Goal: Find specific page/section: Find specific page/section

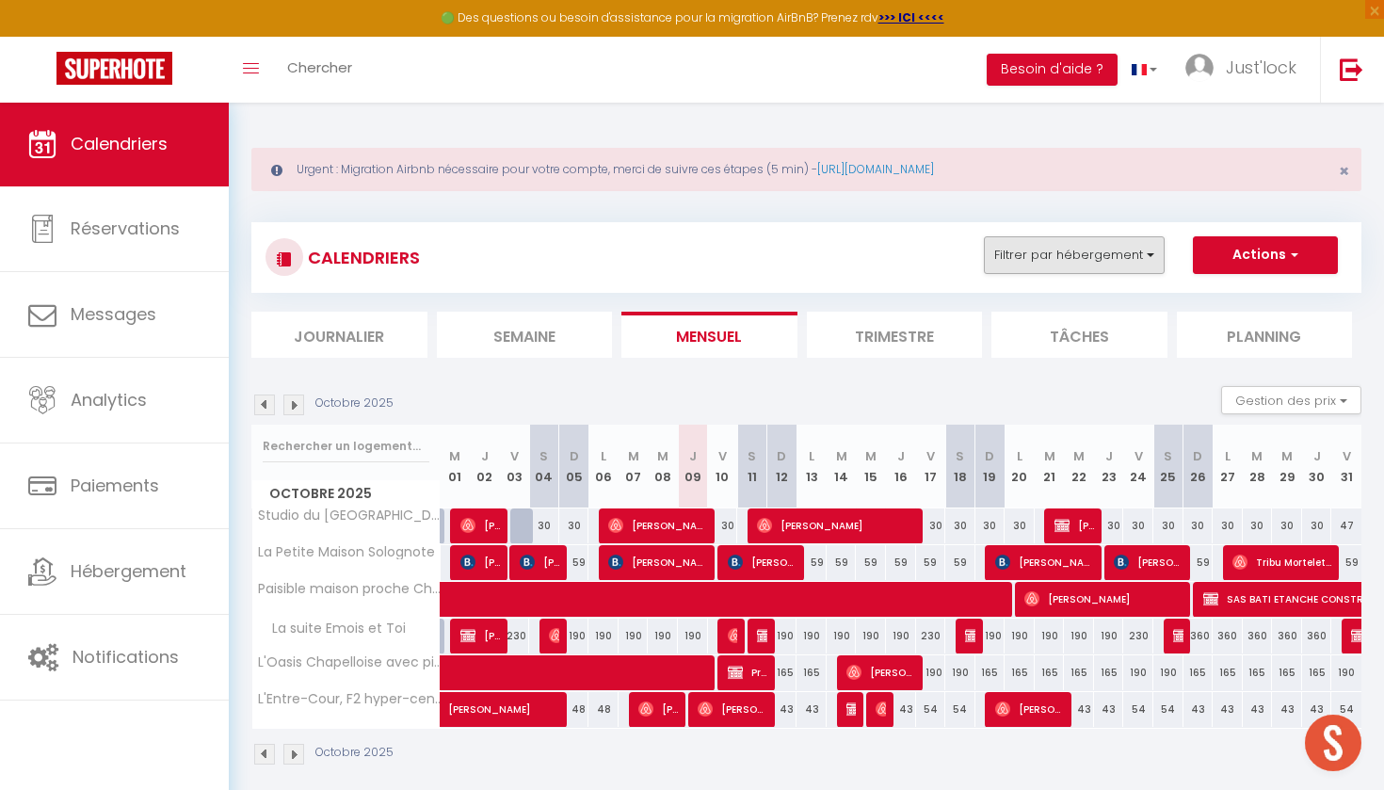
click at [1114, 251] on button "Filtrer par hébergement" at bounding box center [1074, 255] width 181 height 38
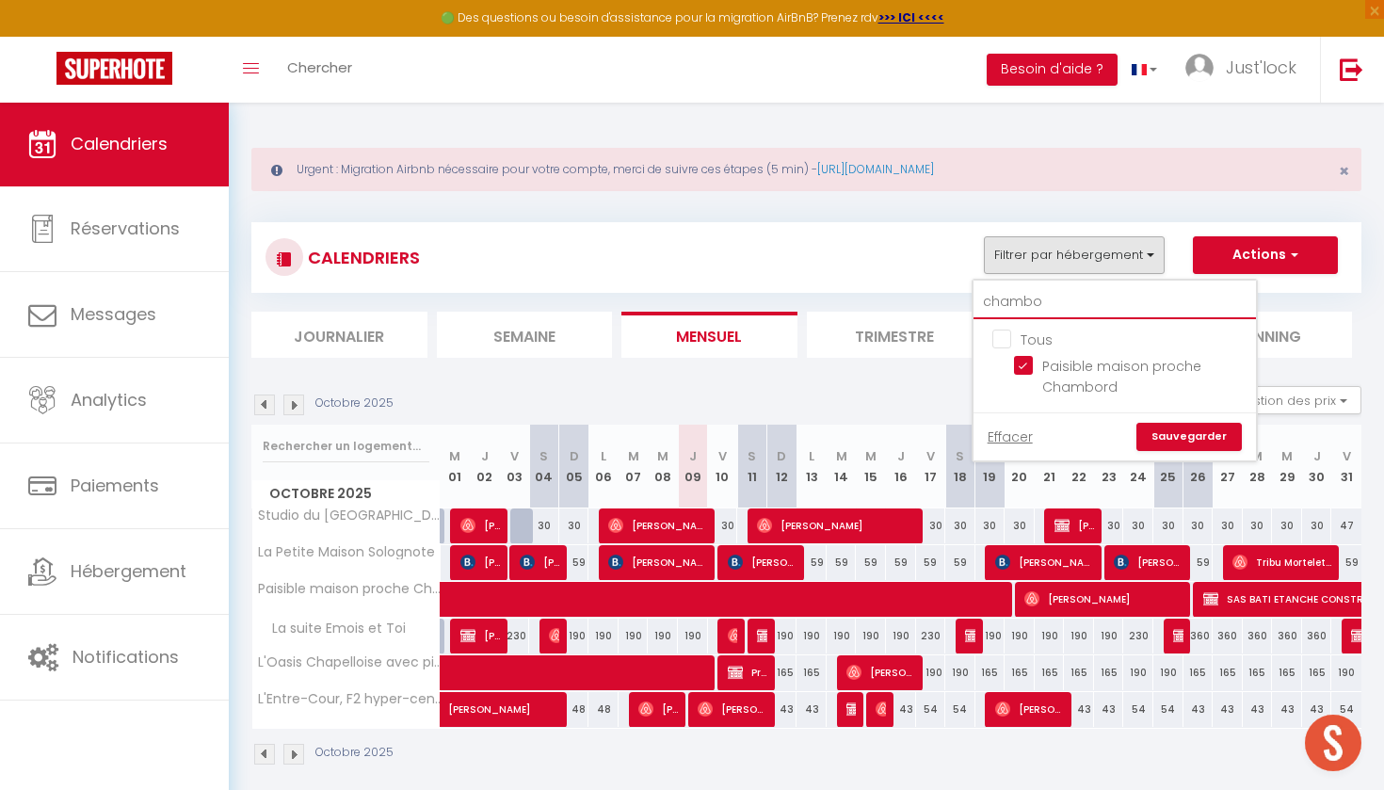
click at [1074, 302] on input "chambo" at bounding box center [1115, 302] width 283 height 34
type input "chamb"
checkbox input "false"
type input "cham"
checkbox input "false"
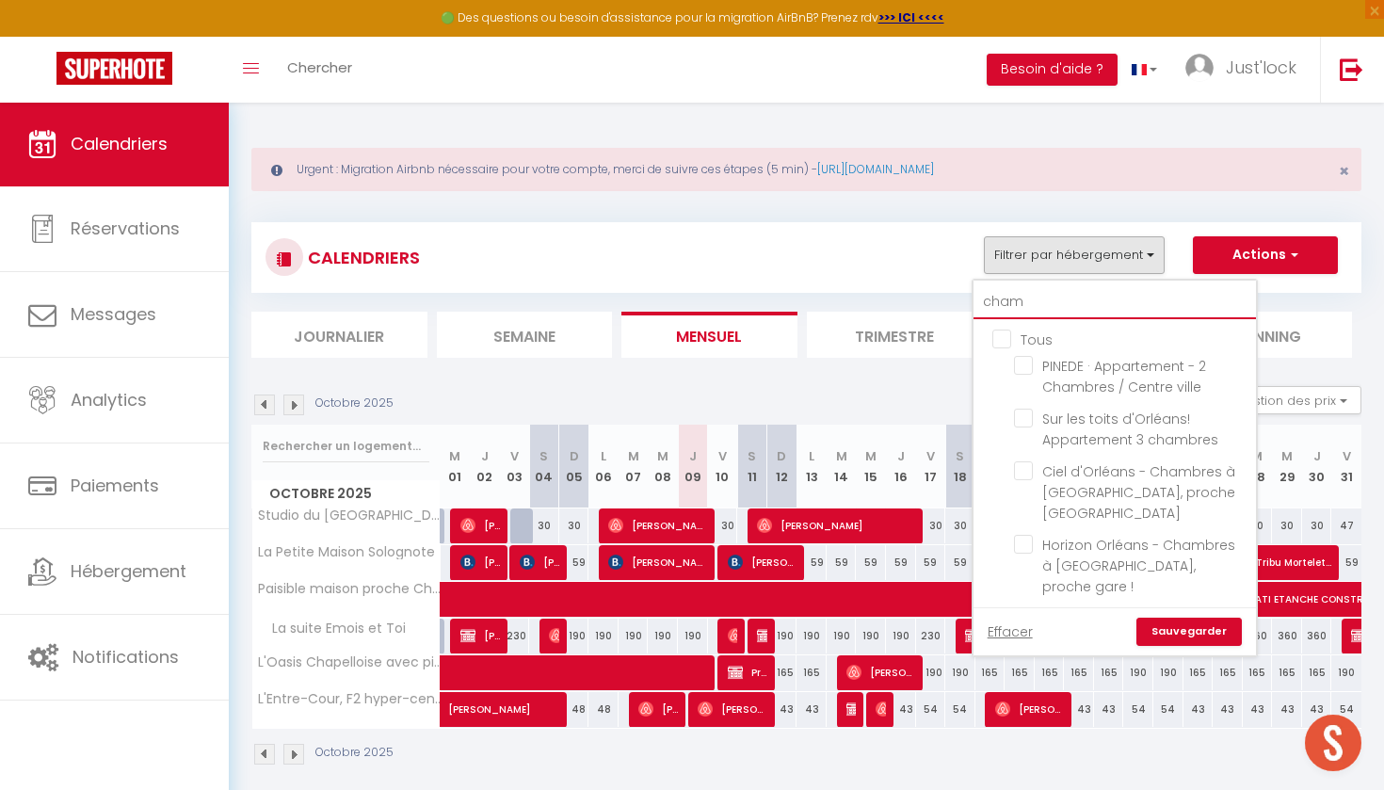
type input "cha"
checkbox input "false"
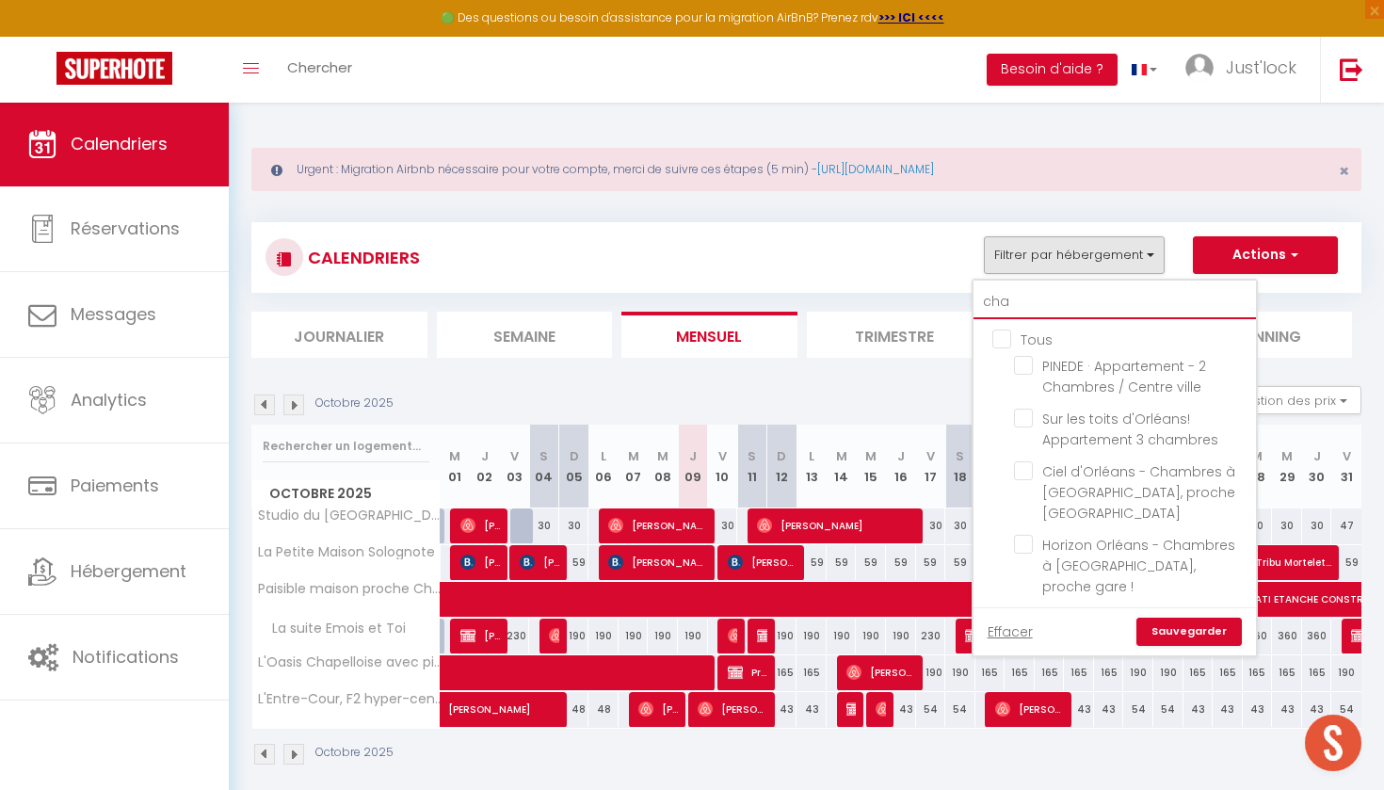
checkbox input "false"
type input "ch"
checkbox input "false"
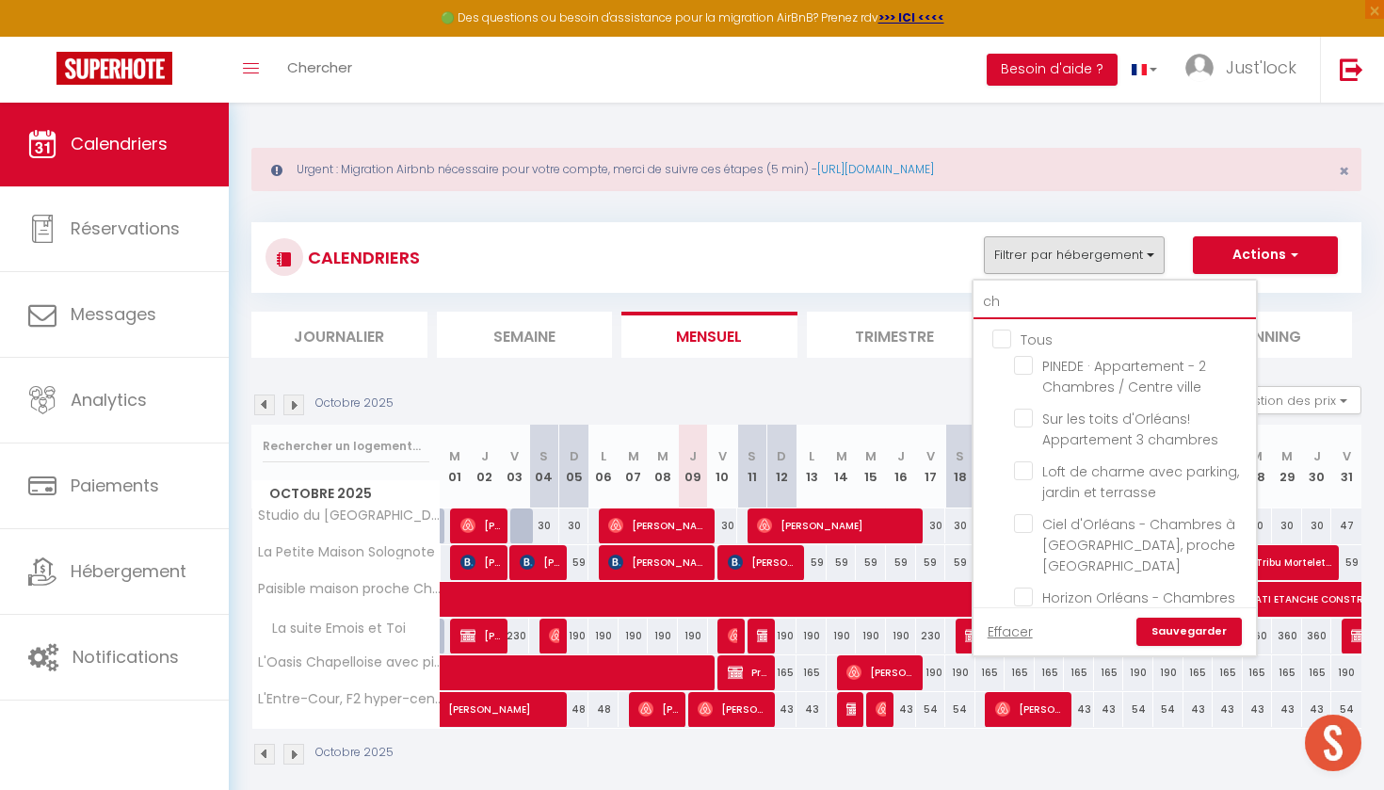
checkbox input "false"
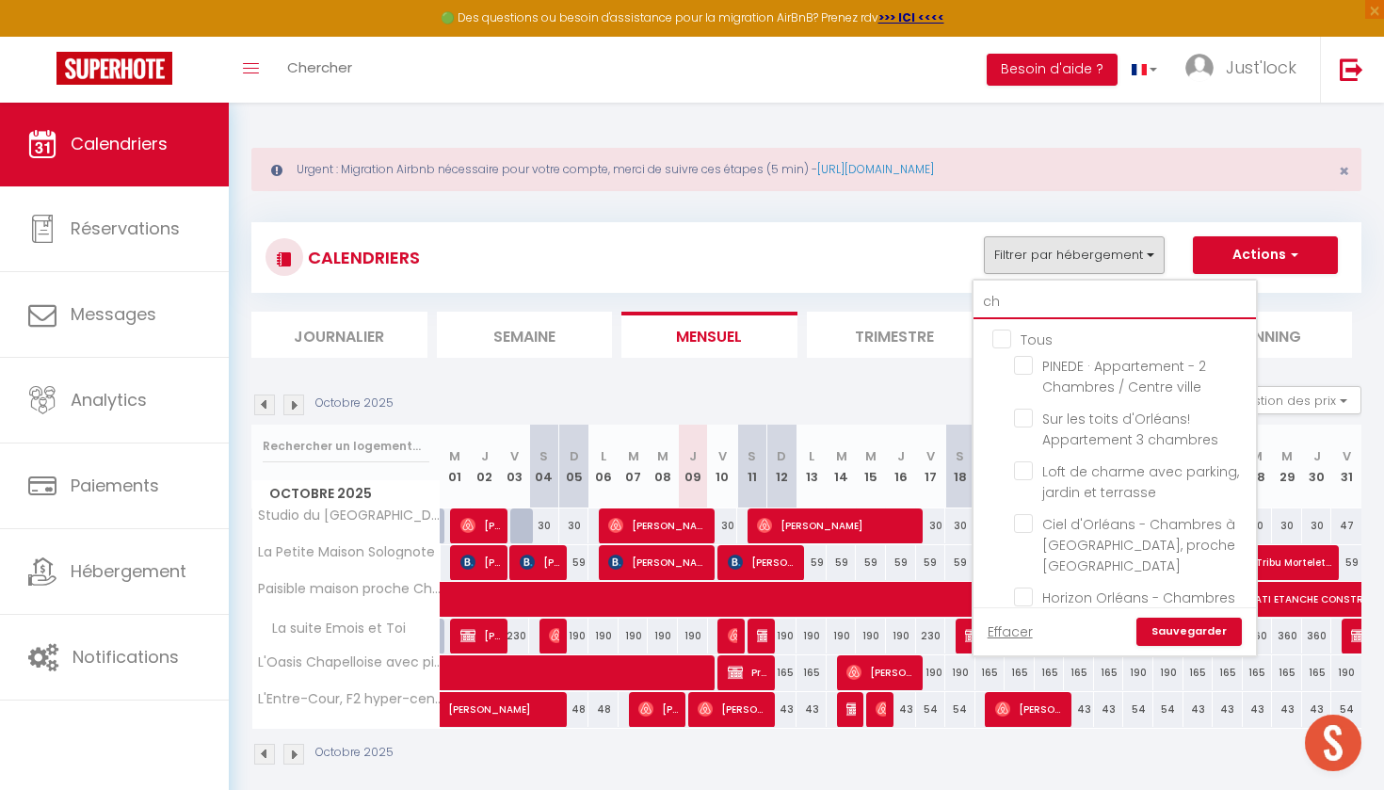
checkbox input "false"
type input "c"
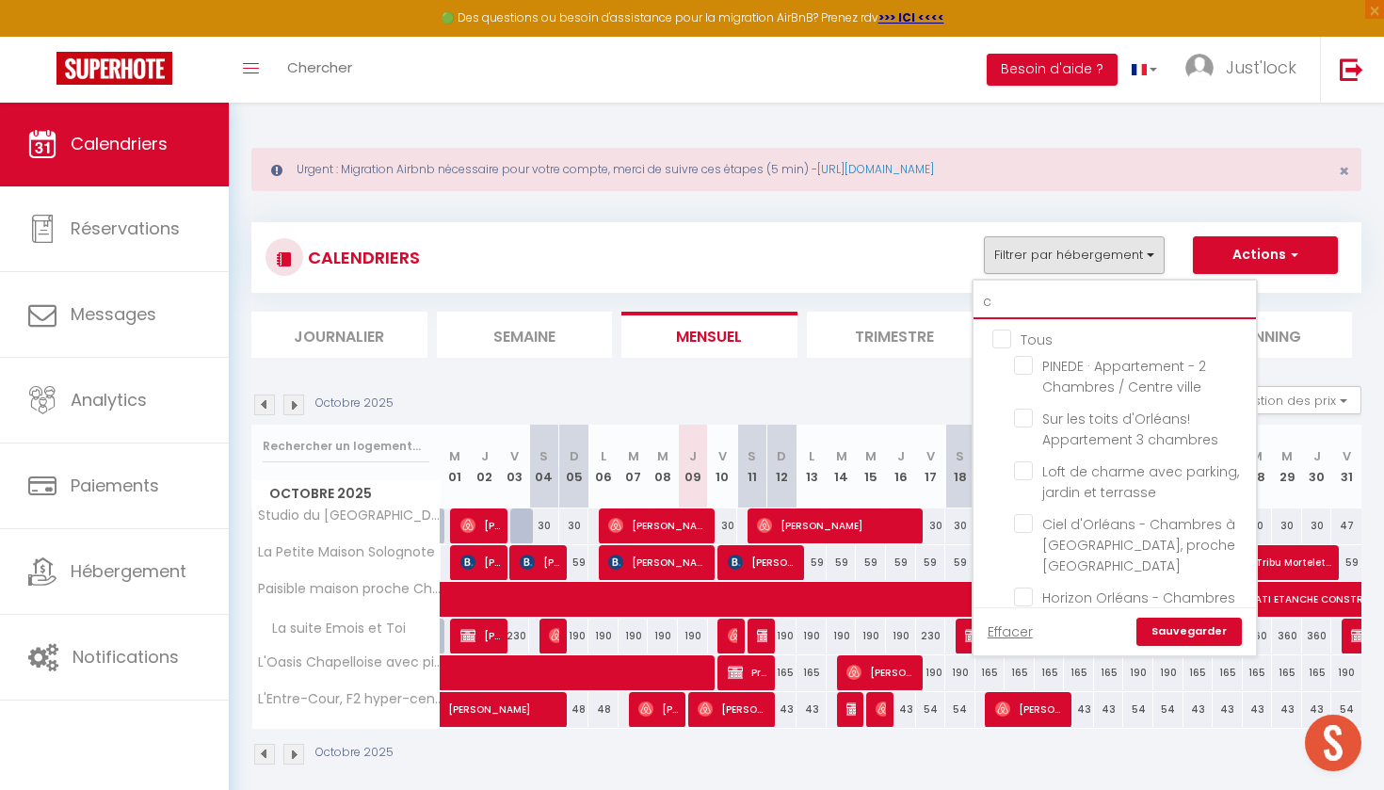
checkbox input "false"
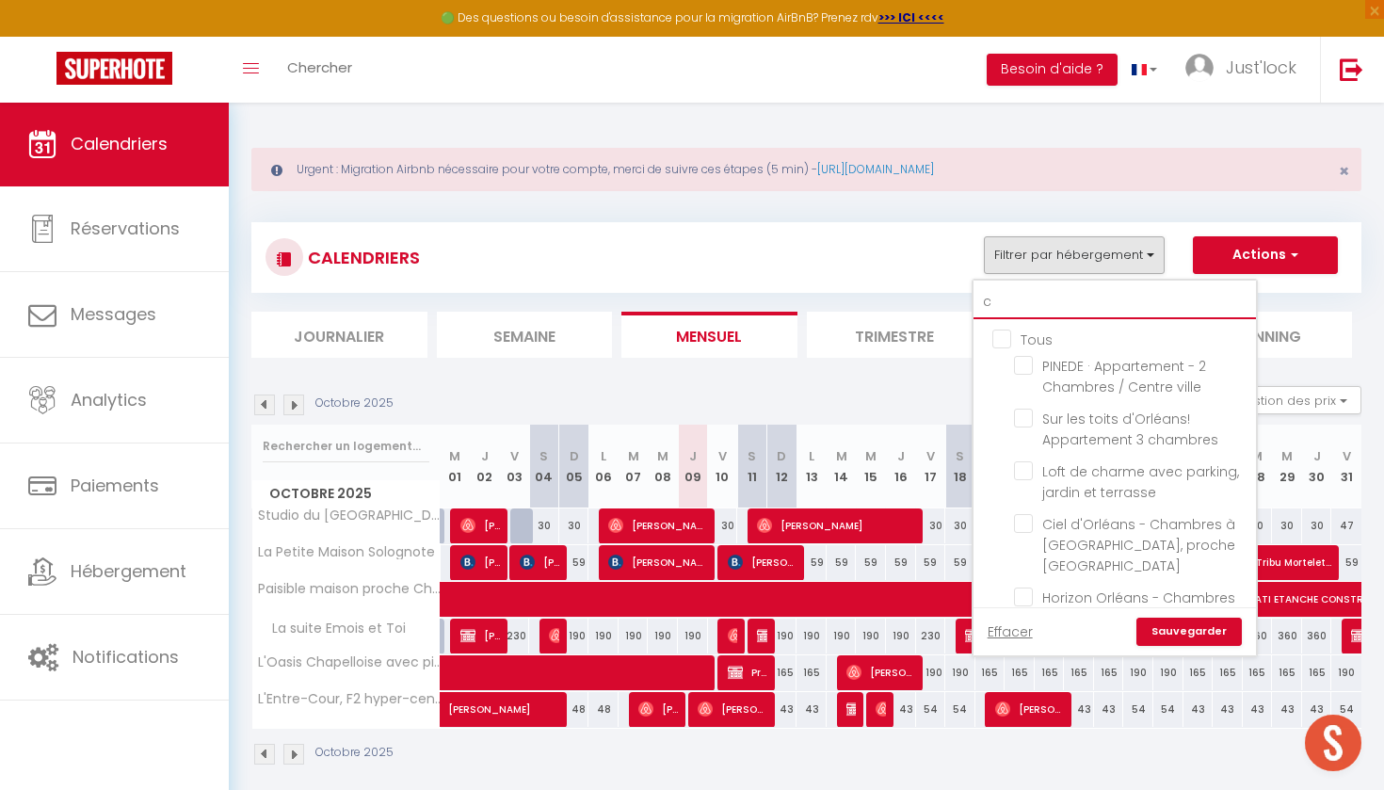
checkbox input "false"
checkbox input "true"
checkbox input "false"
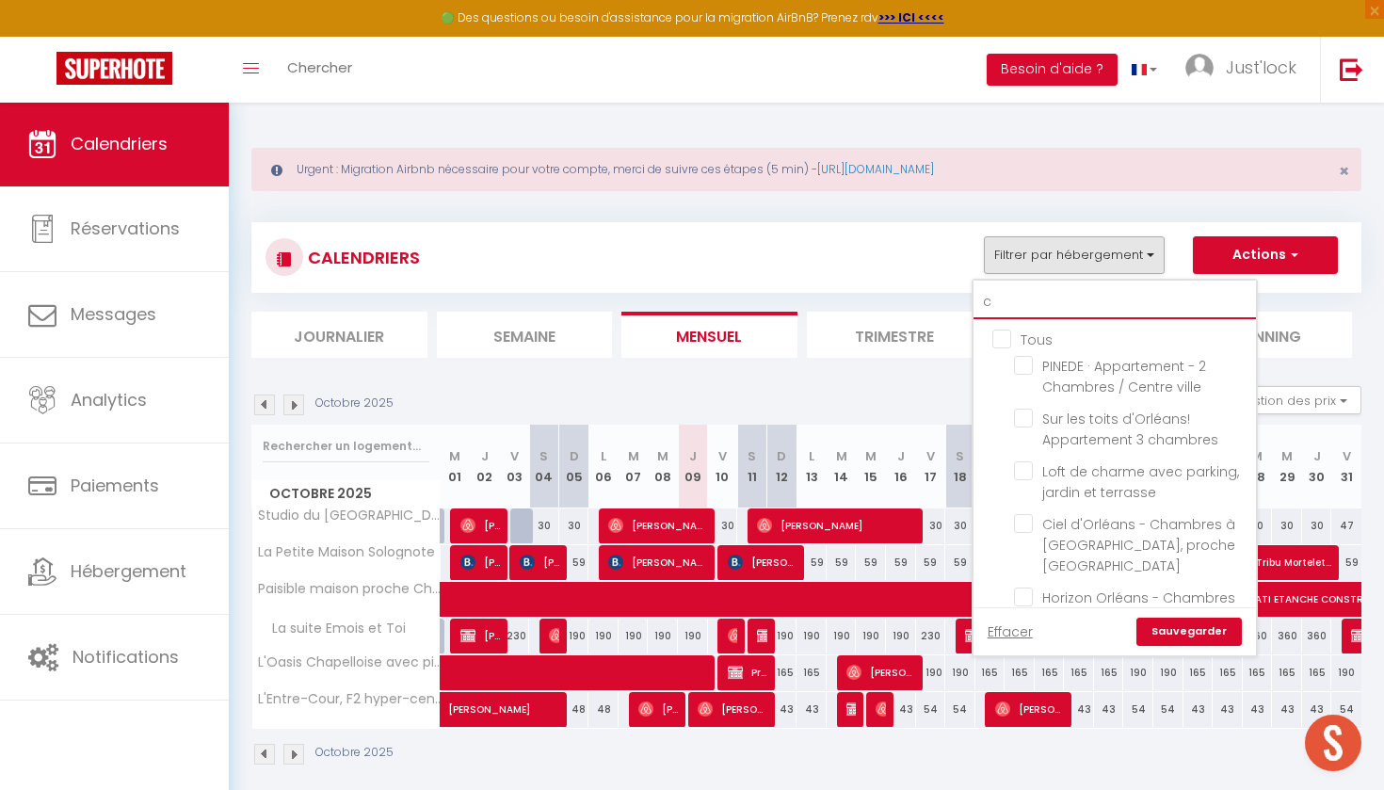
checkbox input "false"
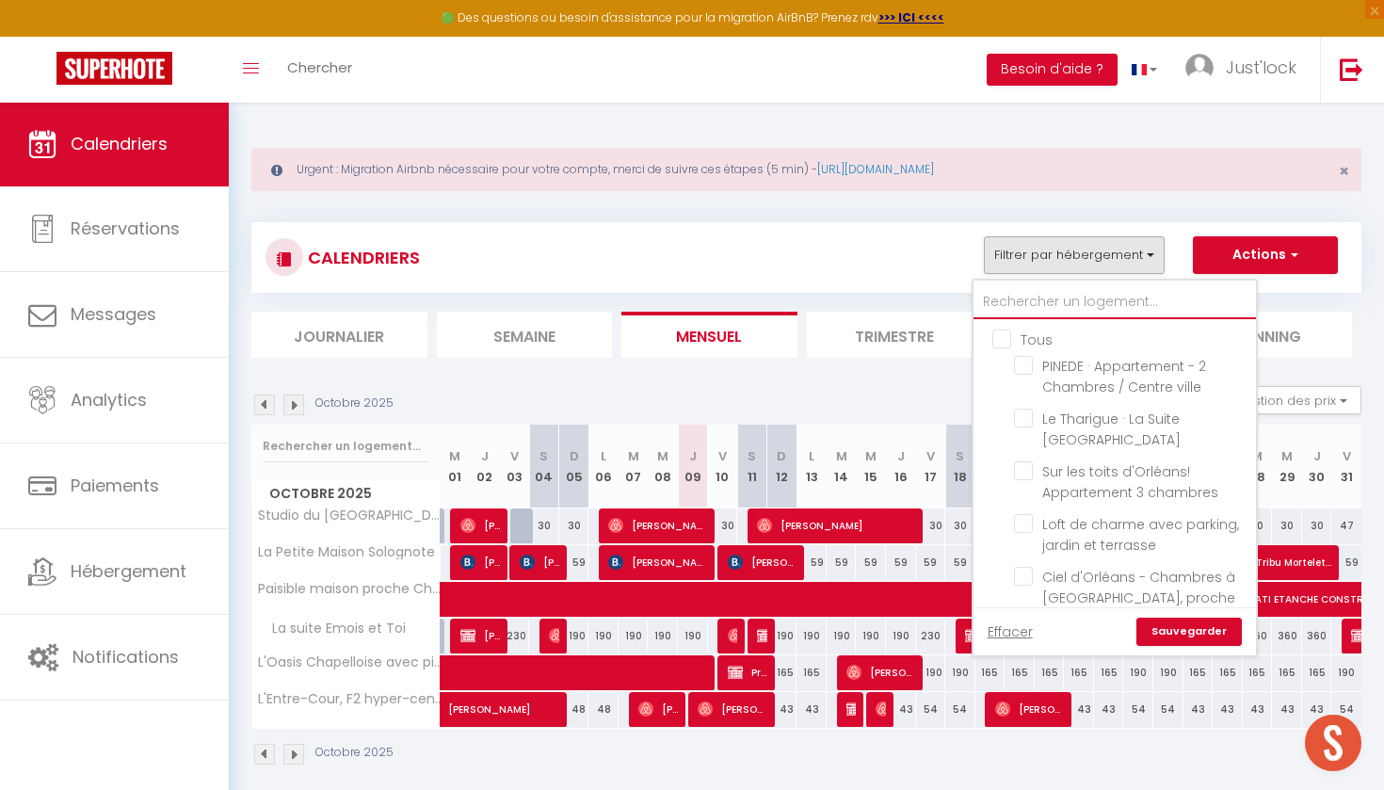
checkbox input "false"
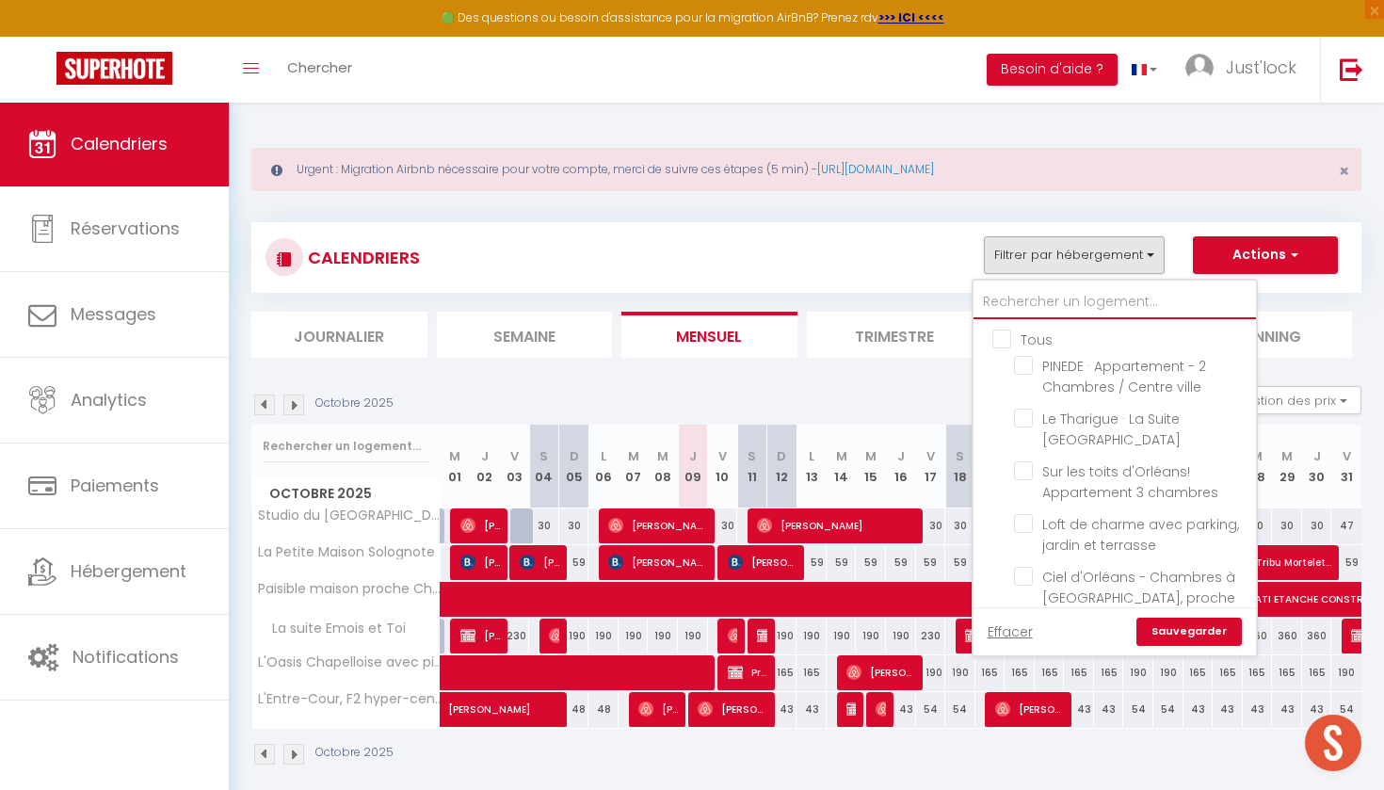
checkbox input "false"
checkbox input "true"
checkbox input "false"
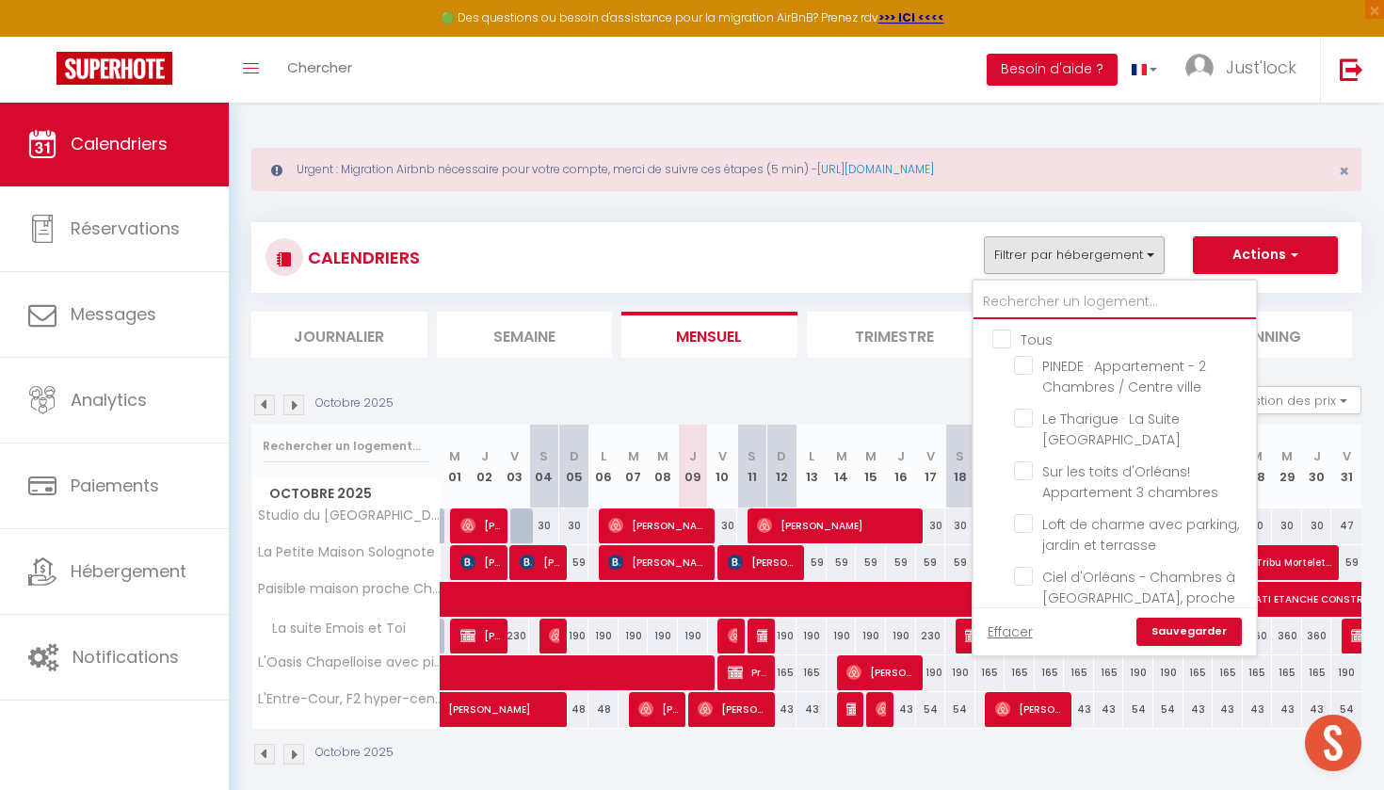
checkbox input "false"
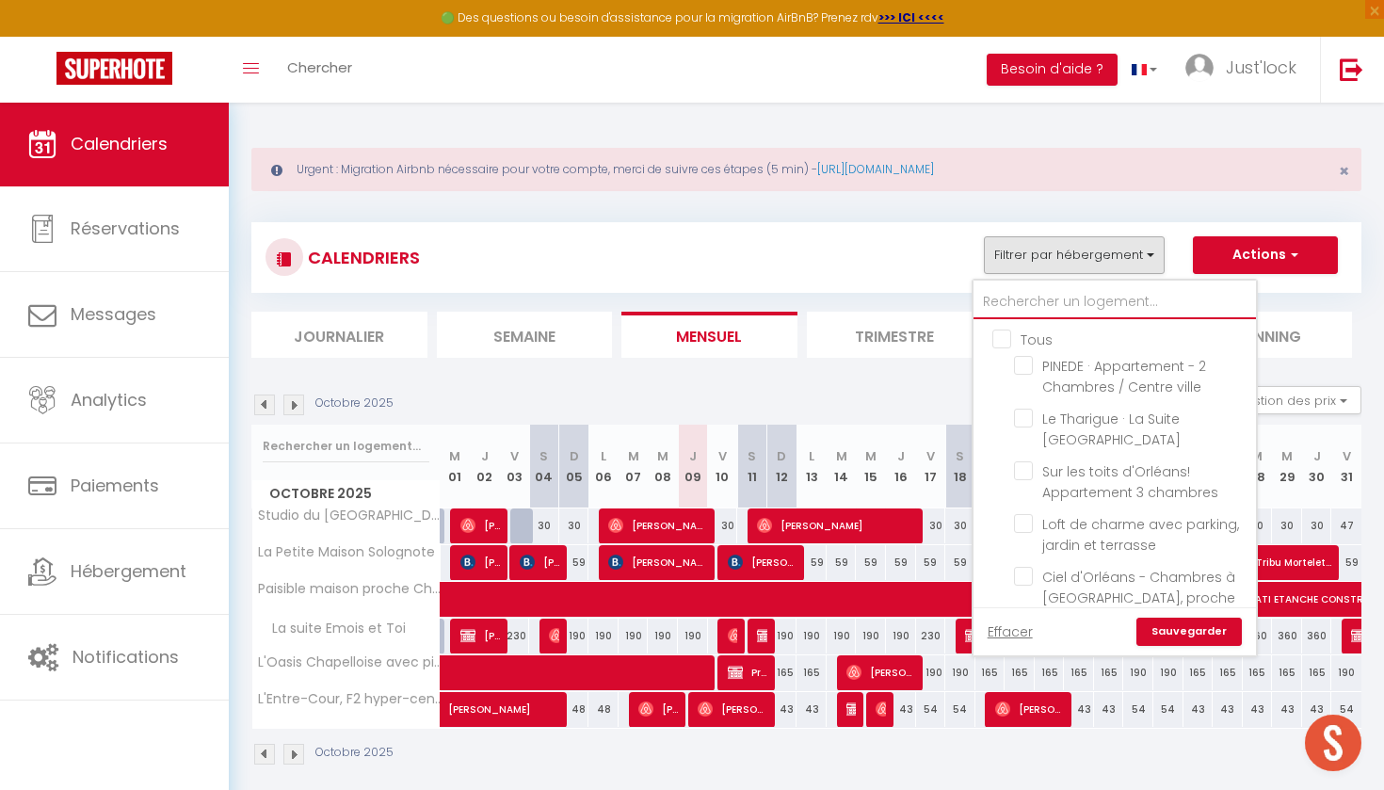
checkbox input "false"
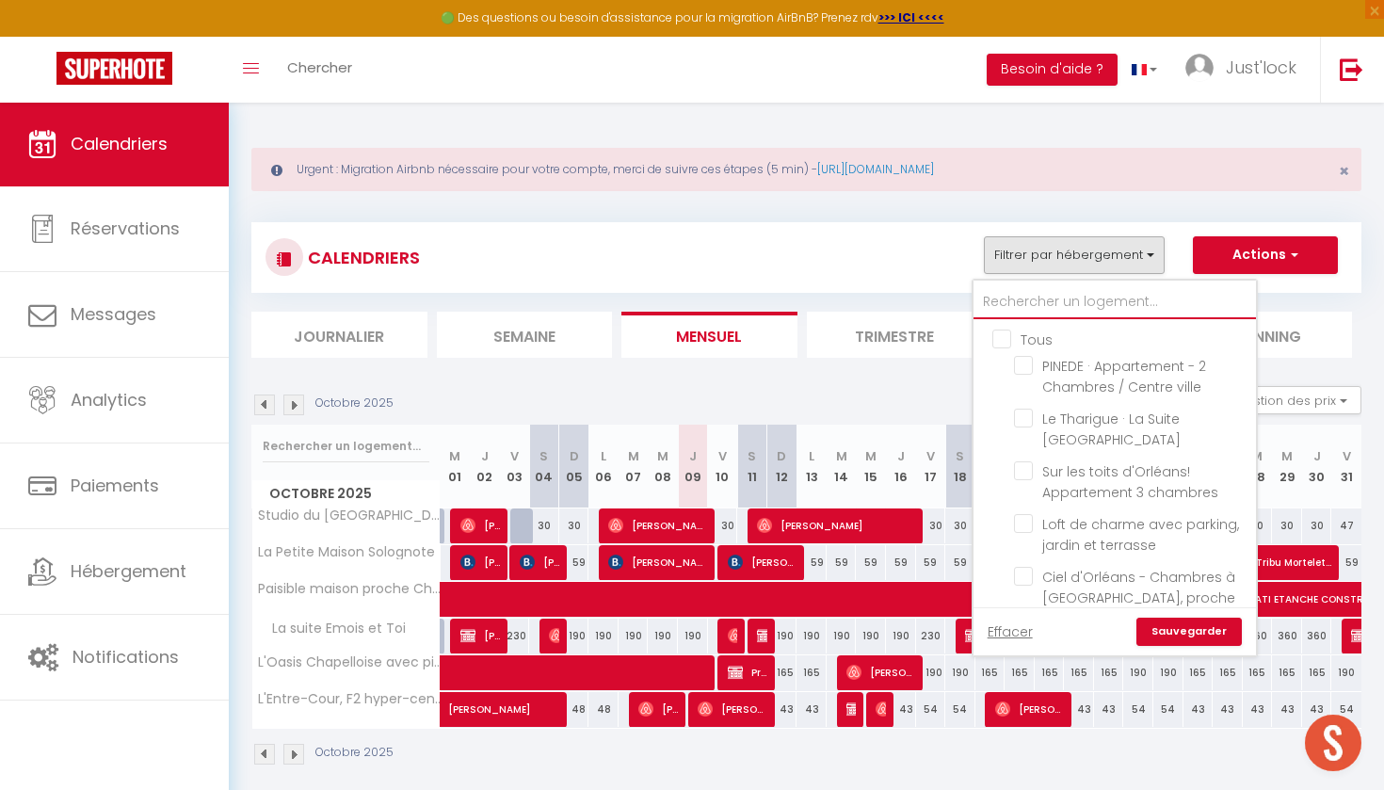
checkbox input "false"
checkbox input "true"
checkbox input "false"
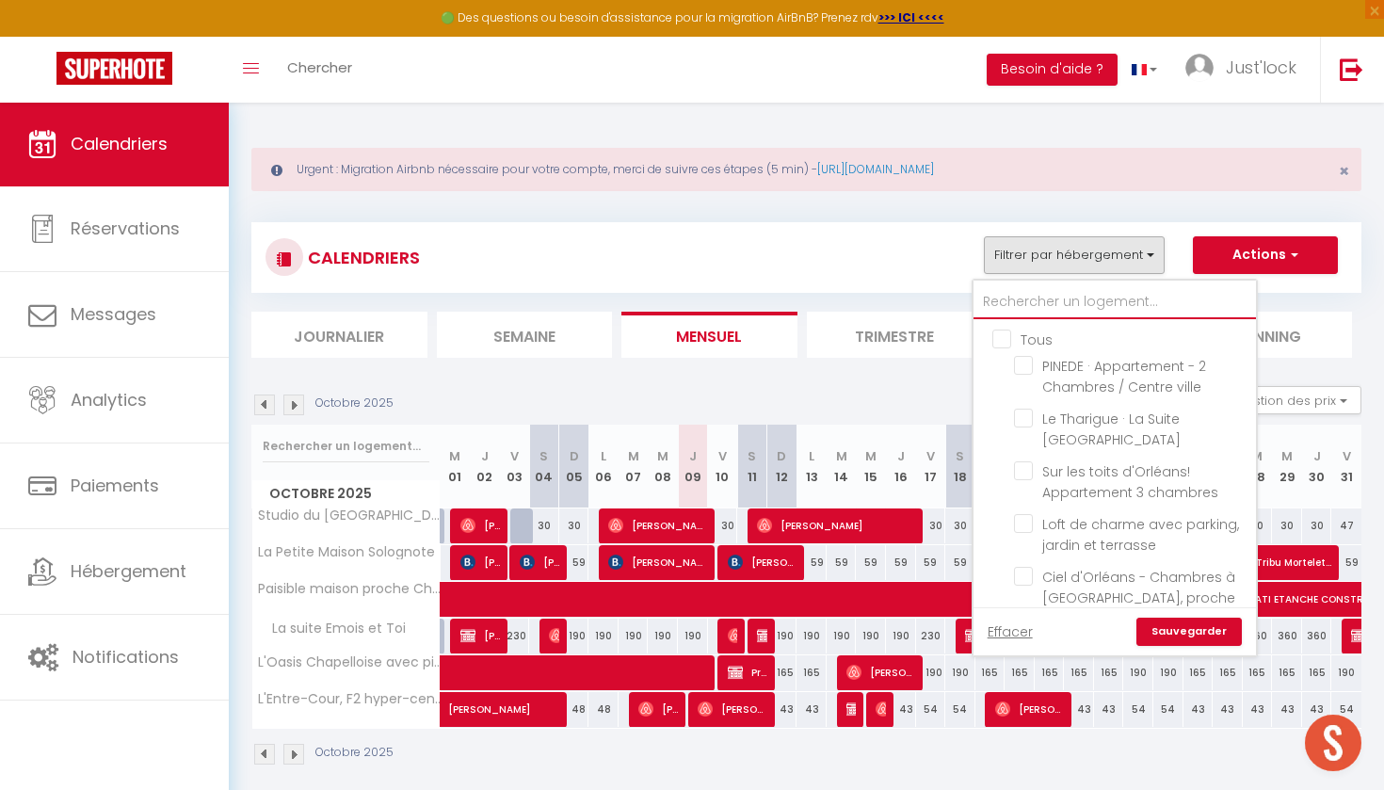
checkbox input "true"
checkbox input "false"
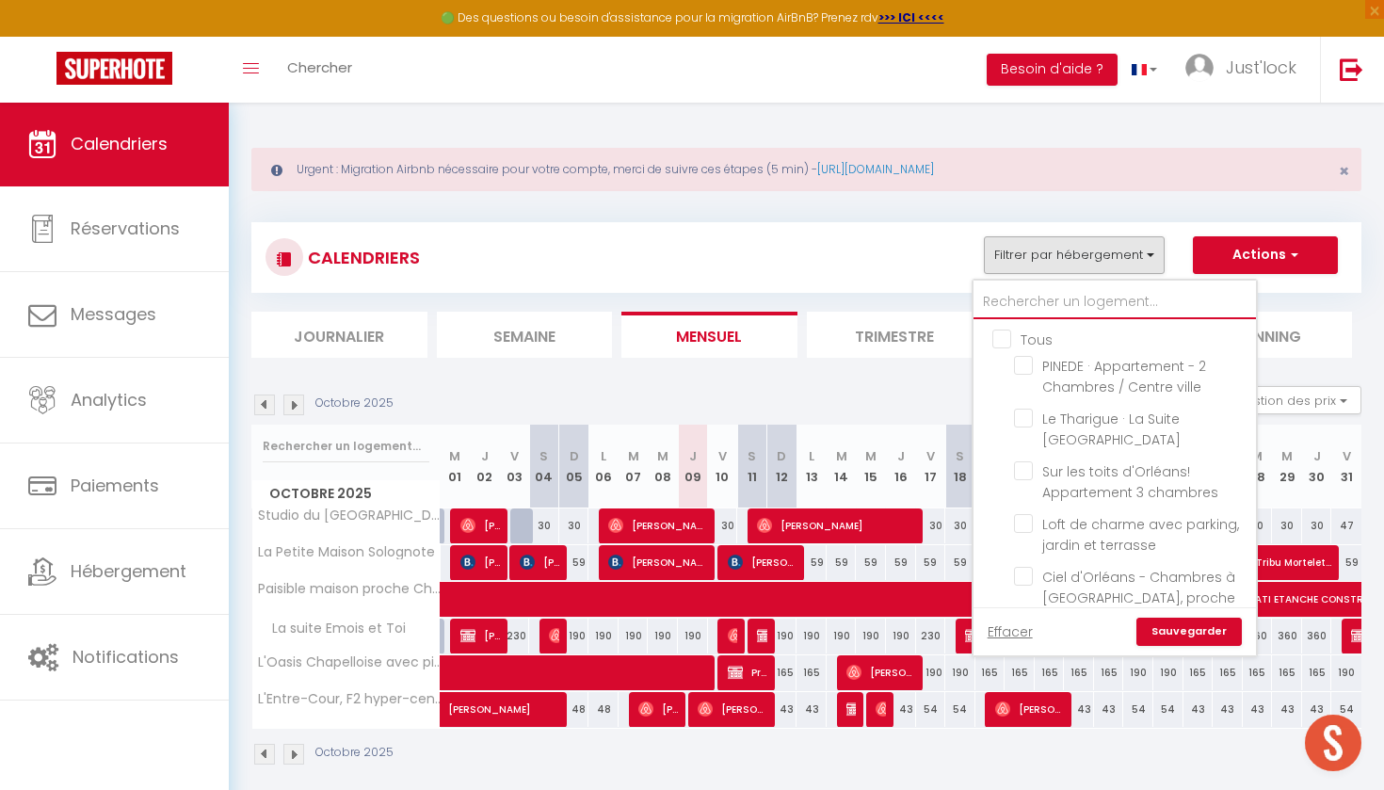
checkbox input "false"
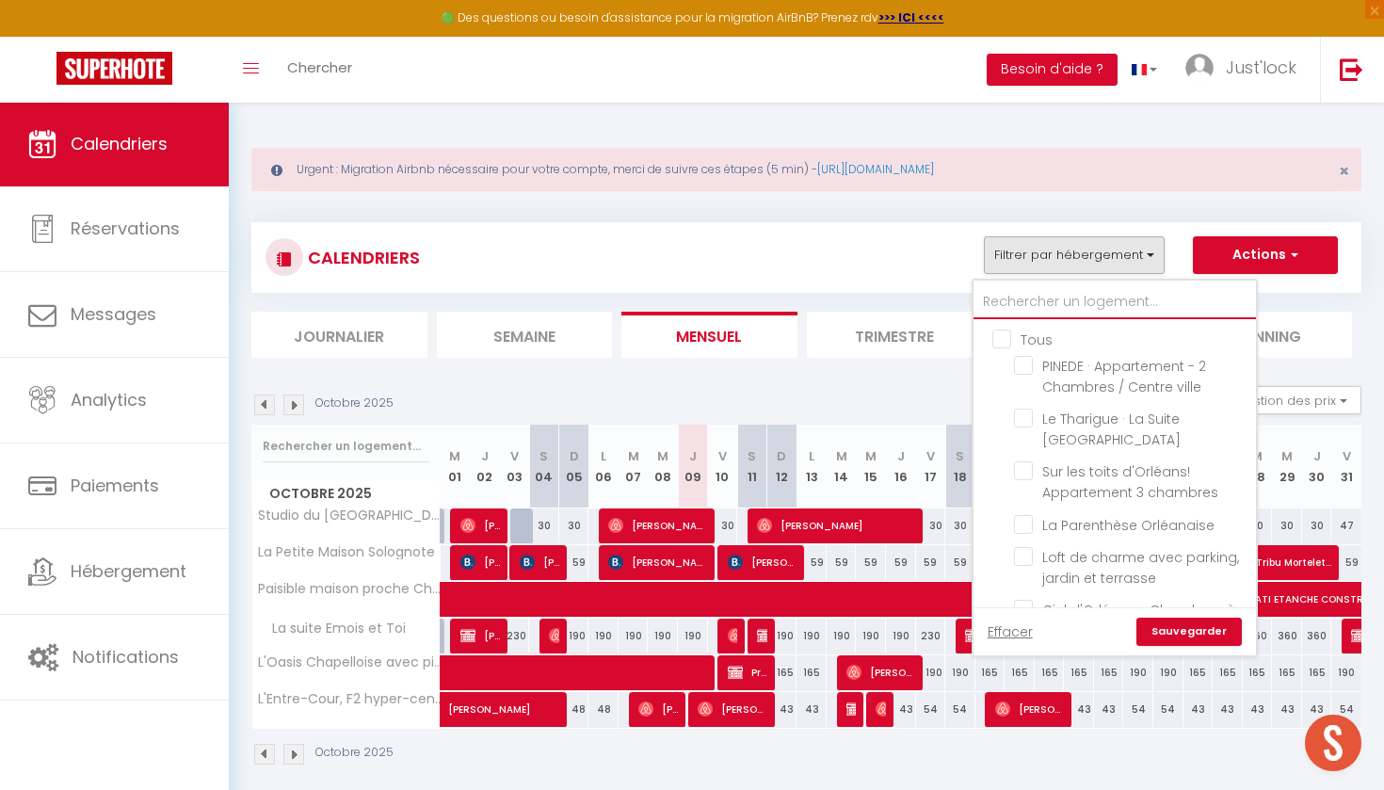
type input "m"
checkbox input "false"
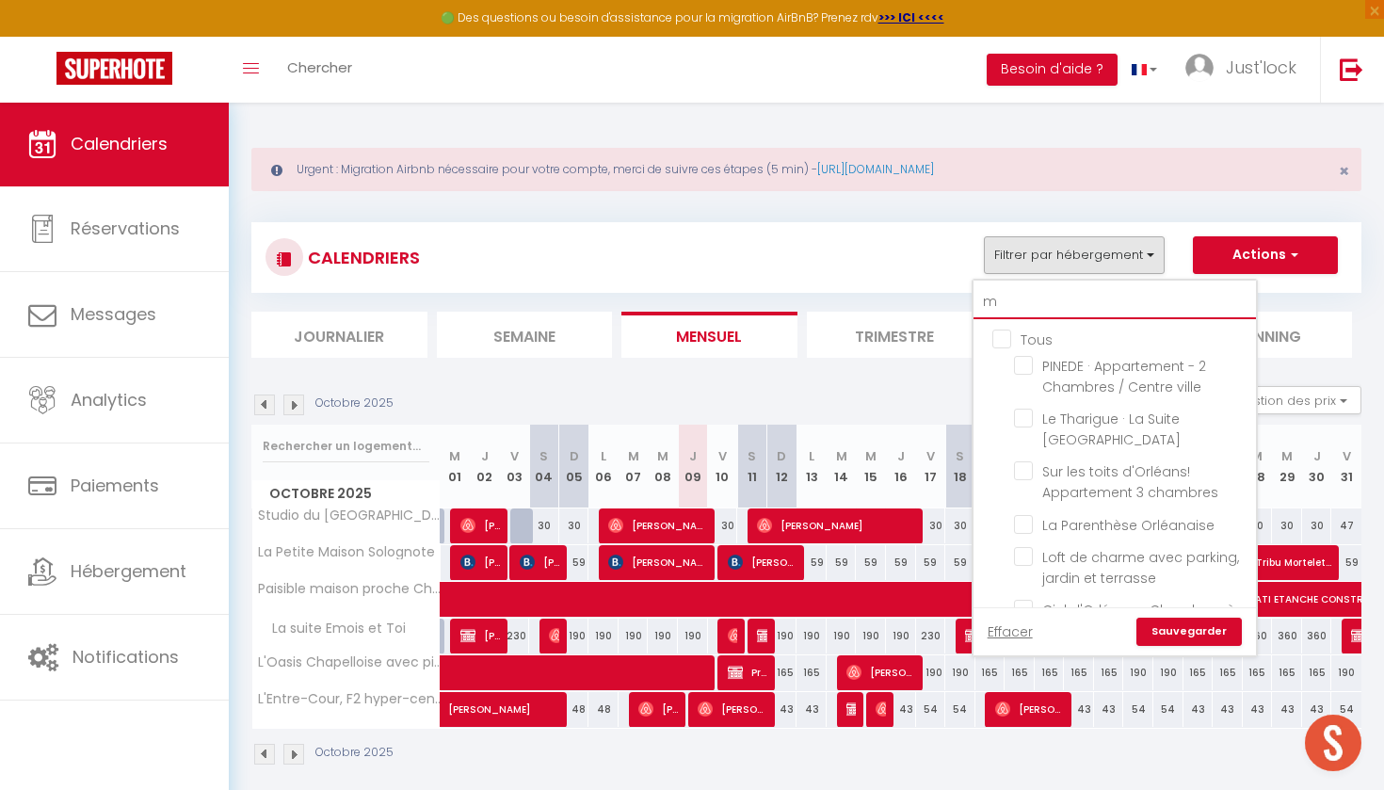
checkbox input "false"
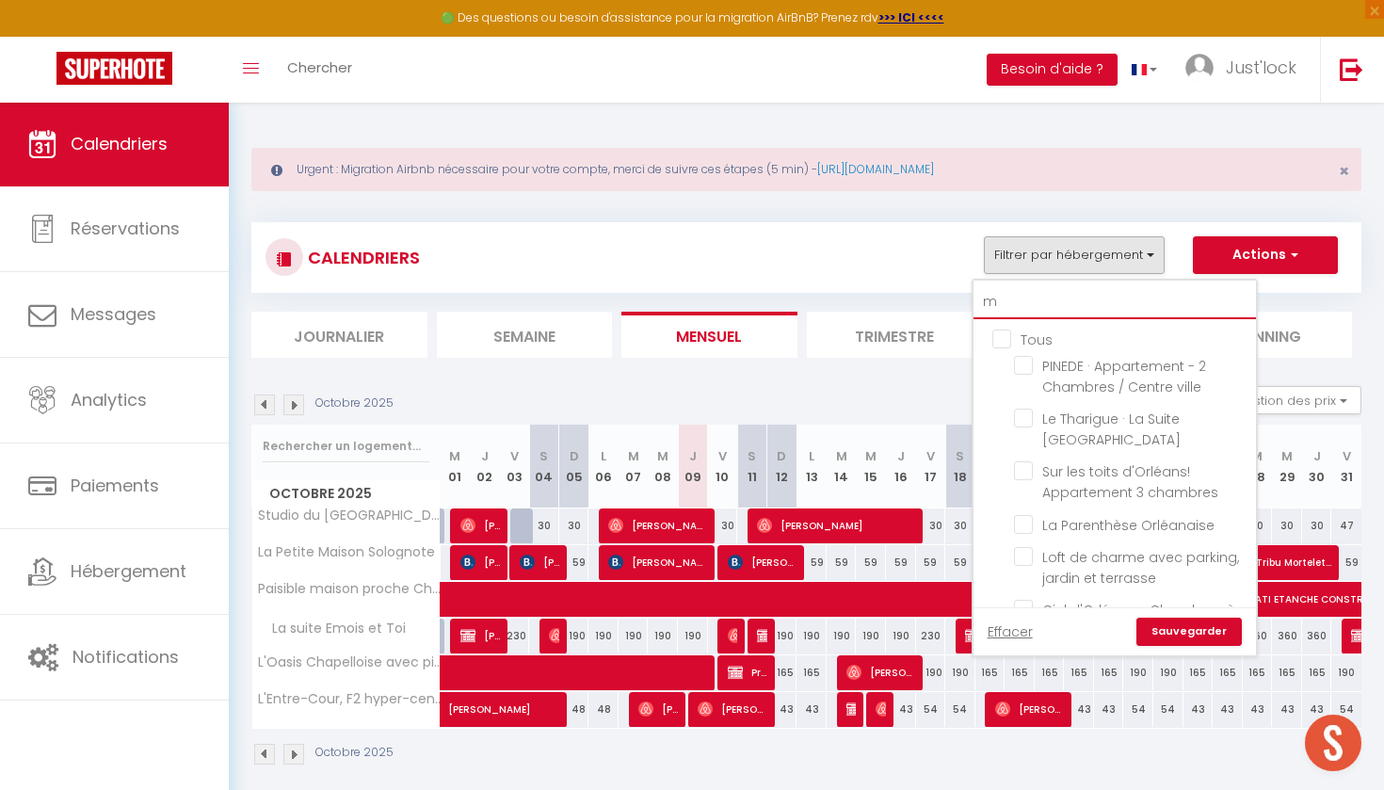
checkbox input "false"
checkbox input "true"
checkbox input "false"
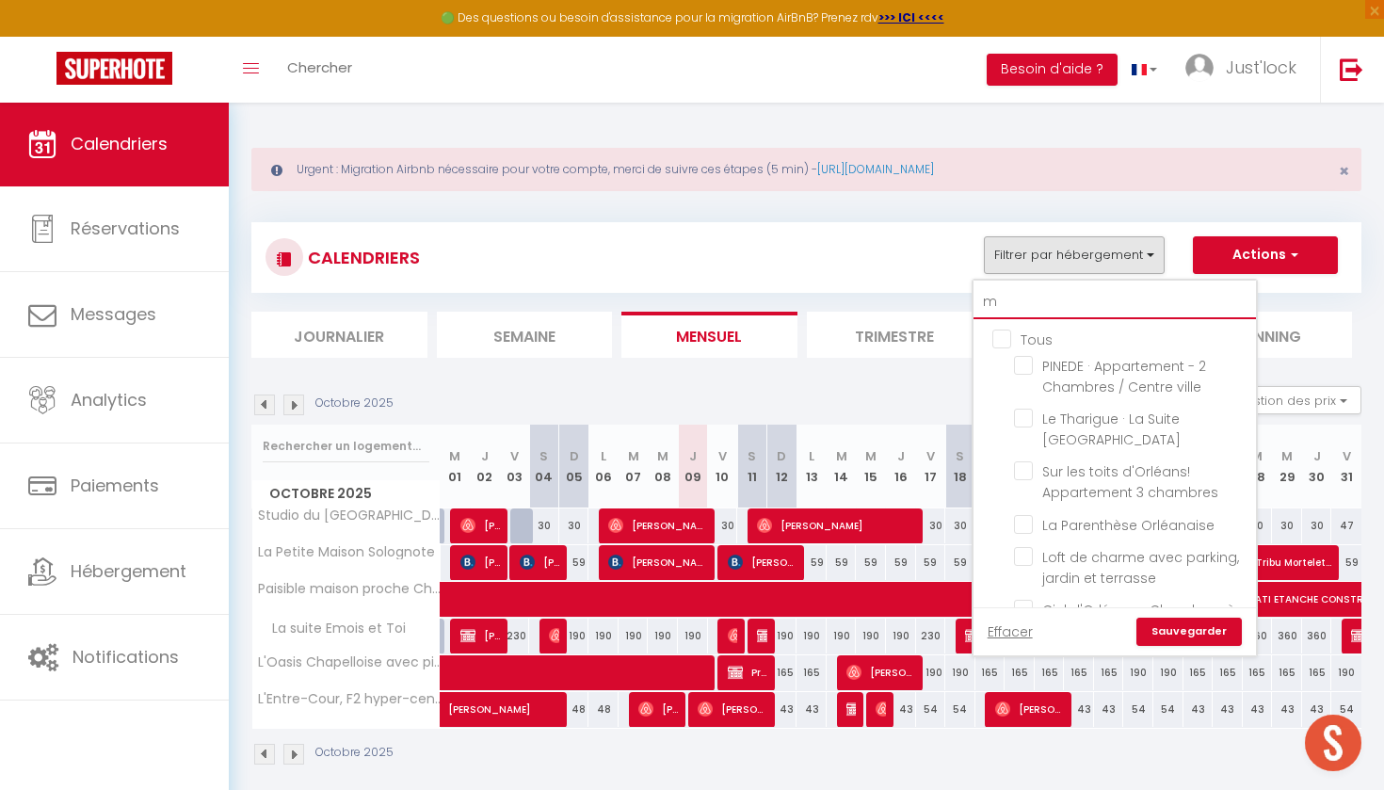
checkbox input "false"
checkbox input "true"
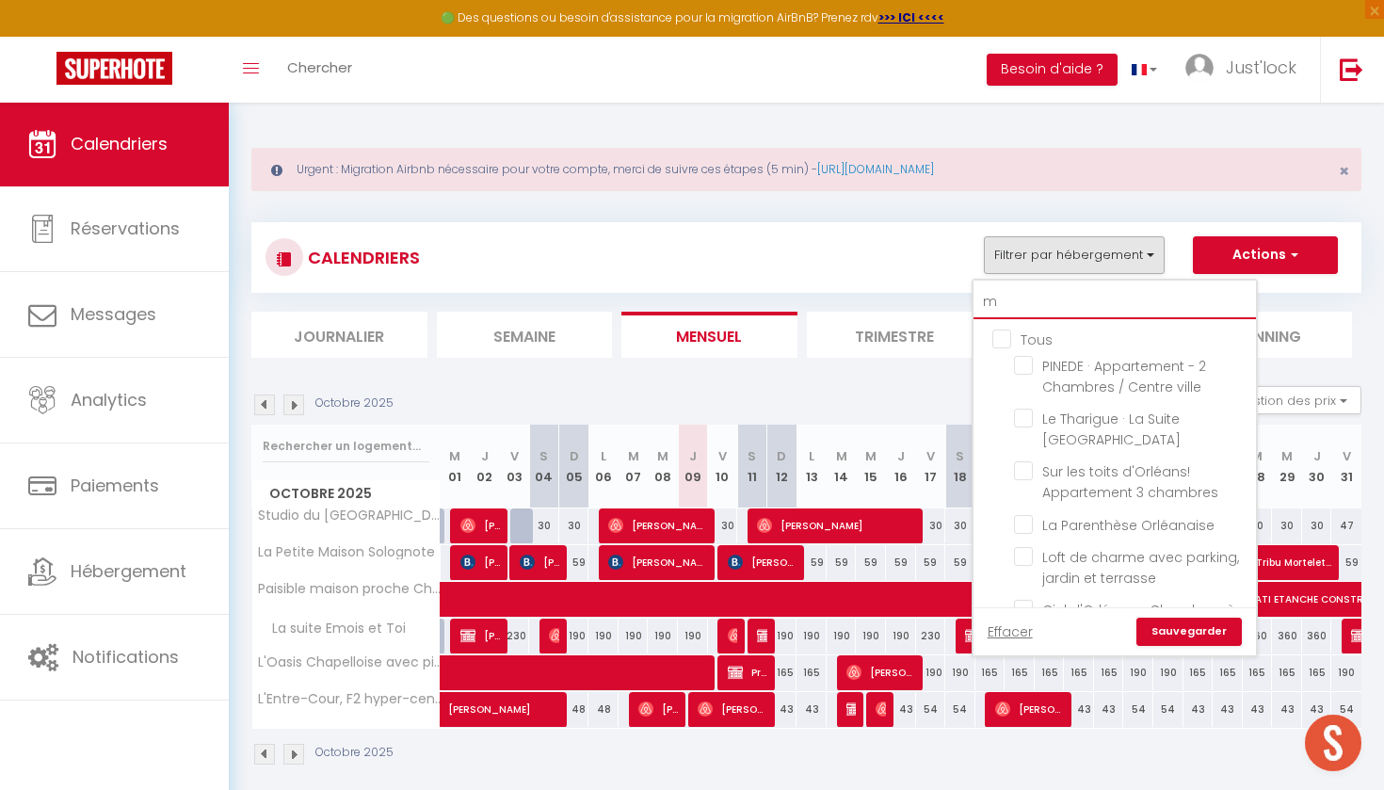
checkbox input "true"
checkbox input "false"
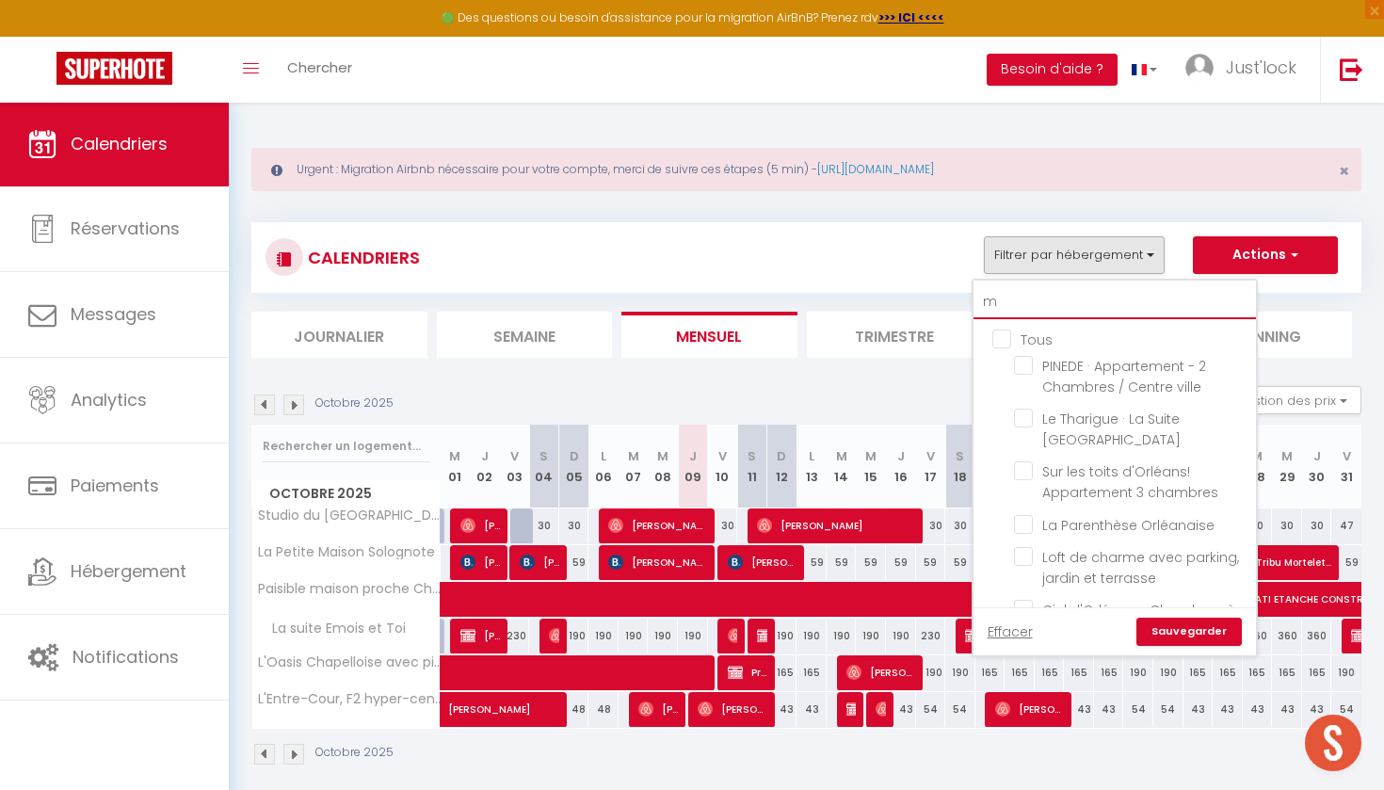
checkbox input "false"
type input "mi"
checkbox input "false"
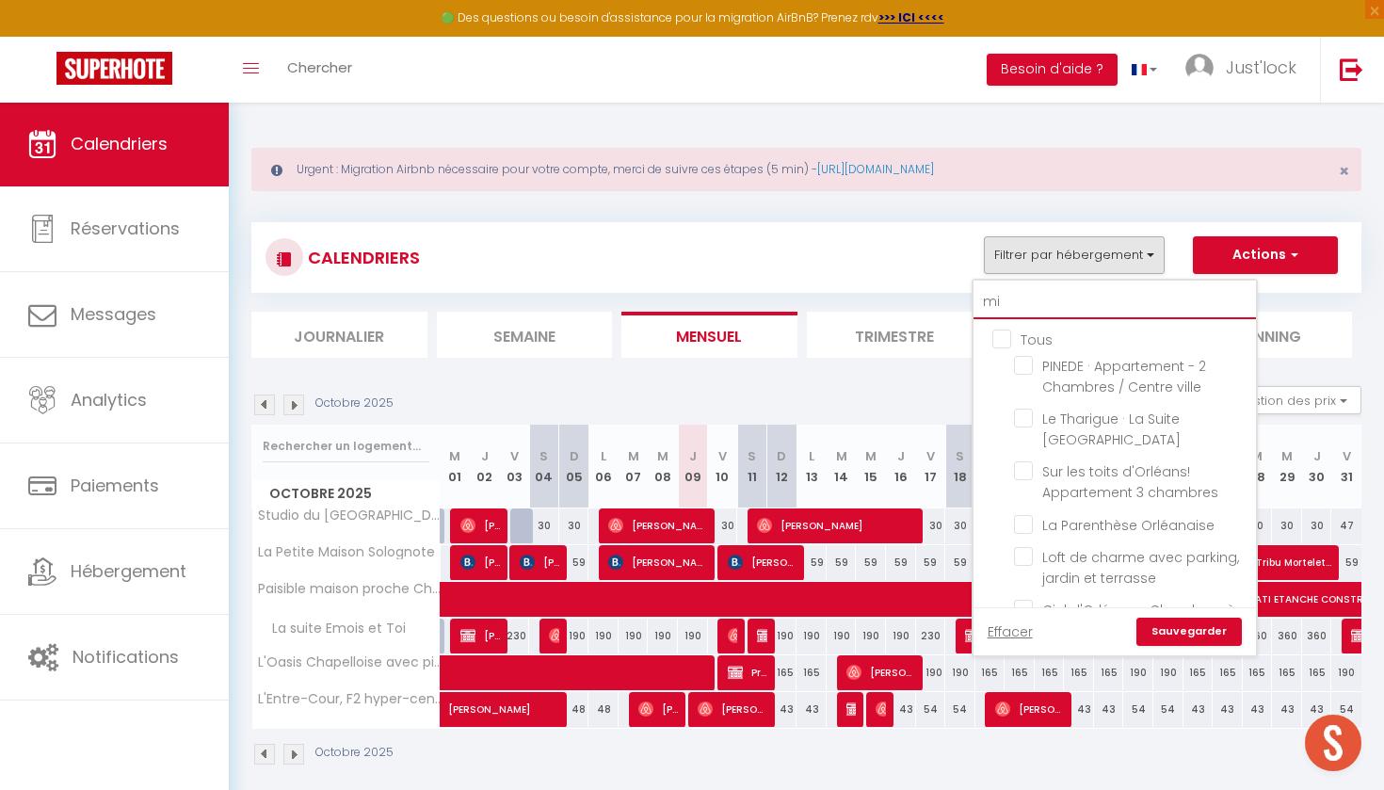
checkbox input "false"
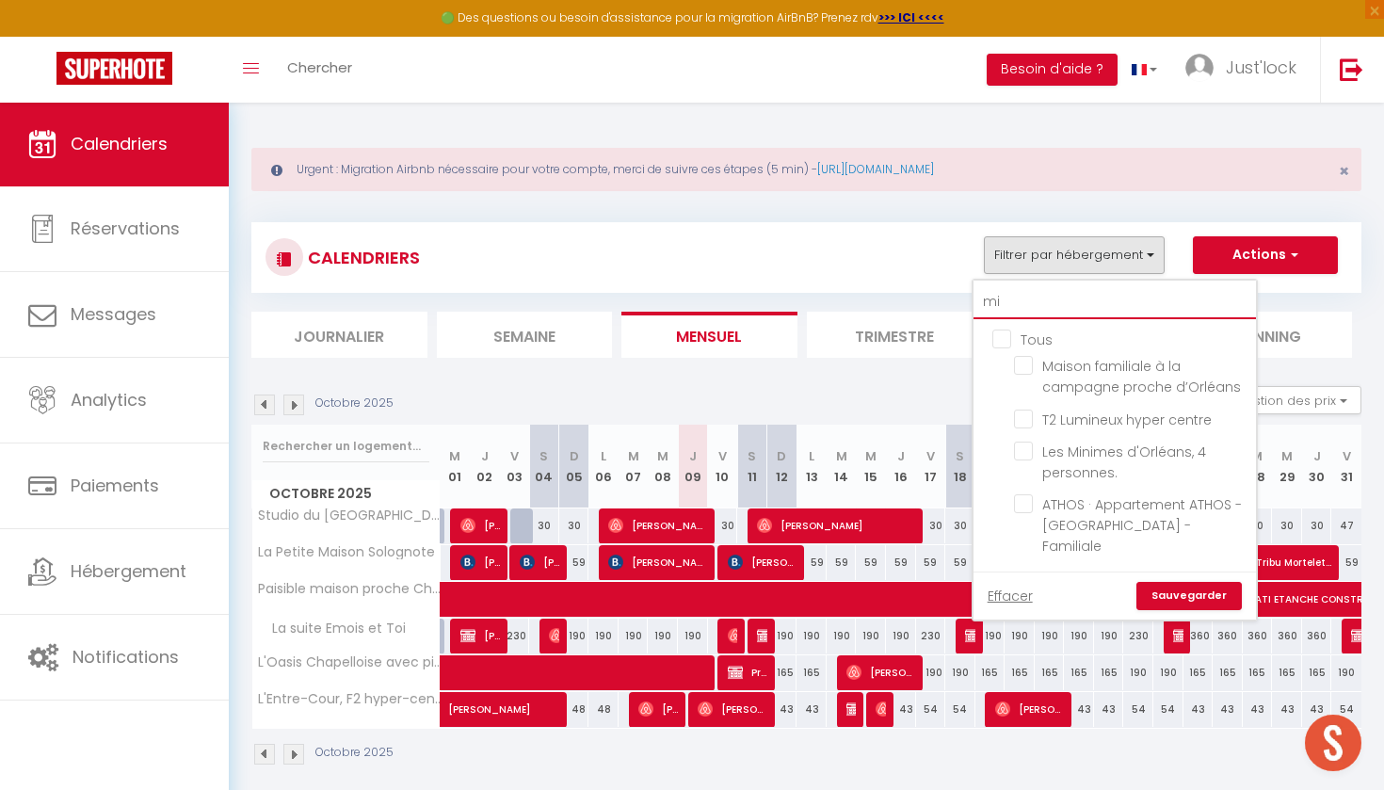
type input "min"
checkbox input "false"
type input "mini"
checkbox input "false"
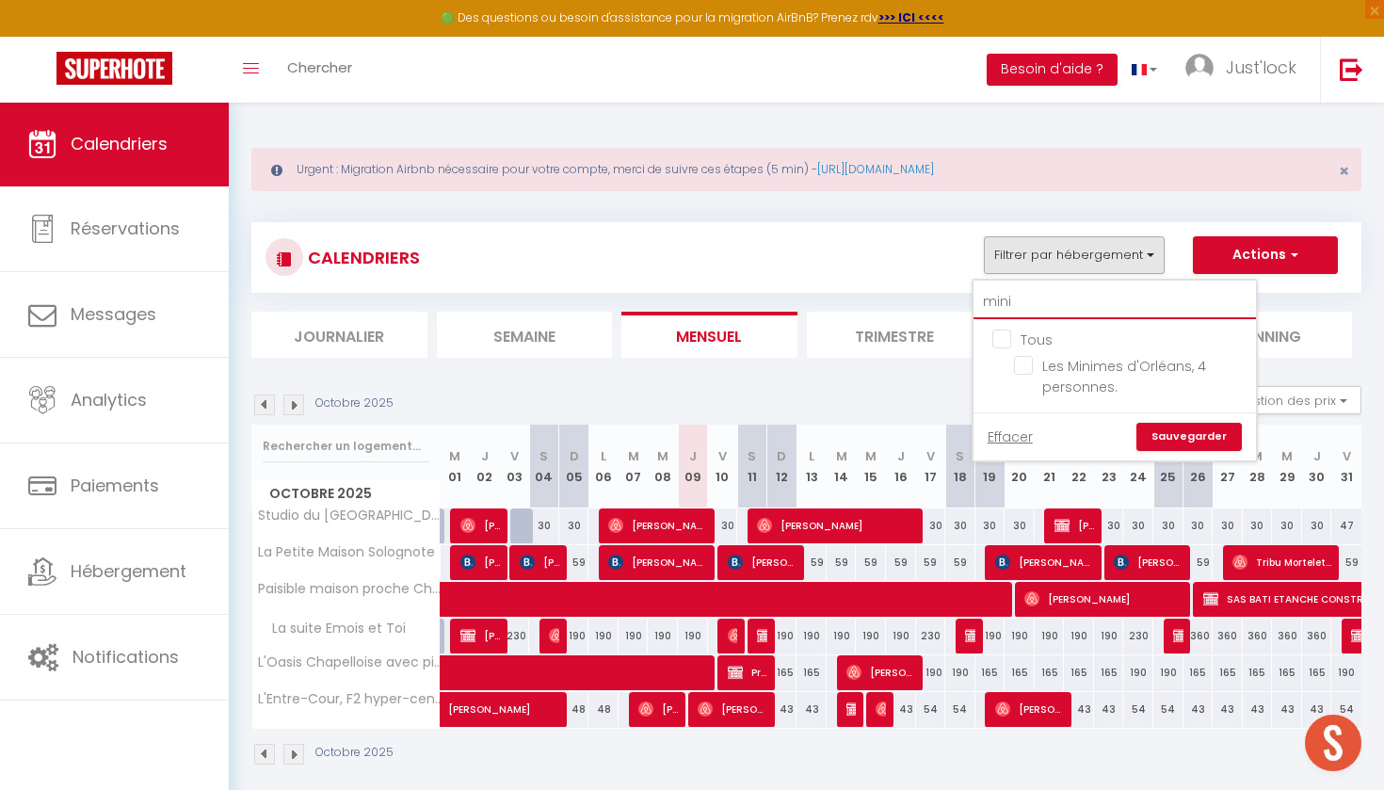
type input "minim"
checkbox input "false"
type input "minime"
checkbox input "false"
type input "minimes"
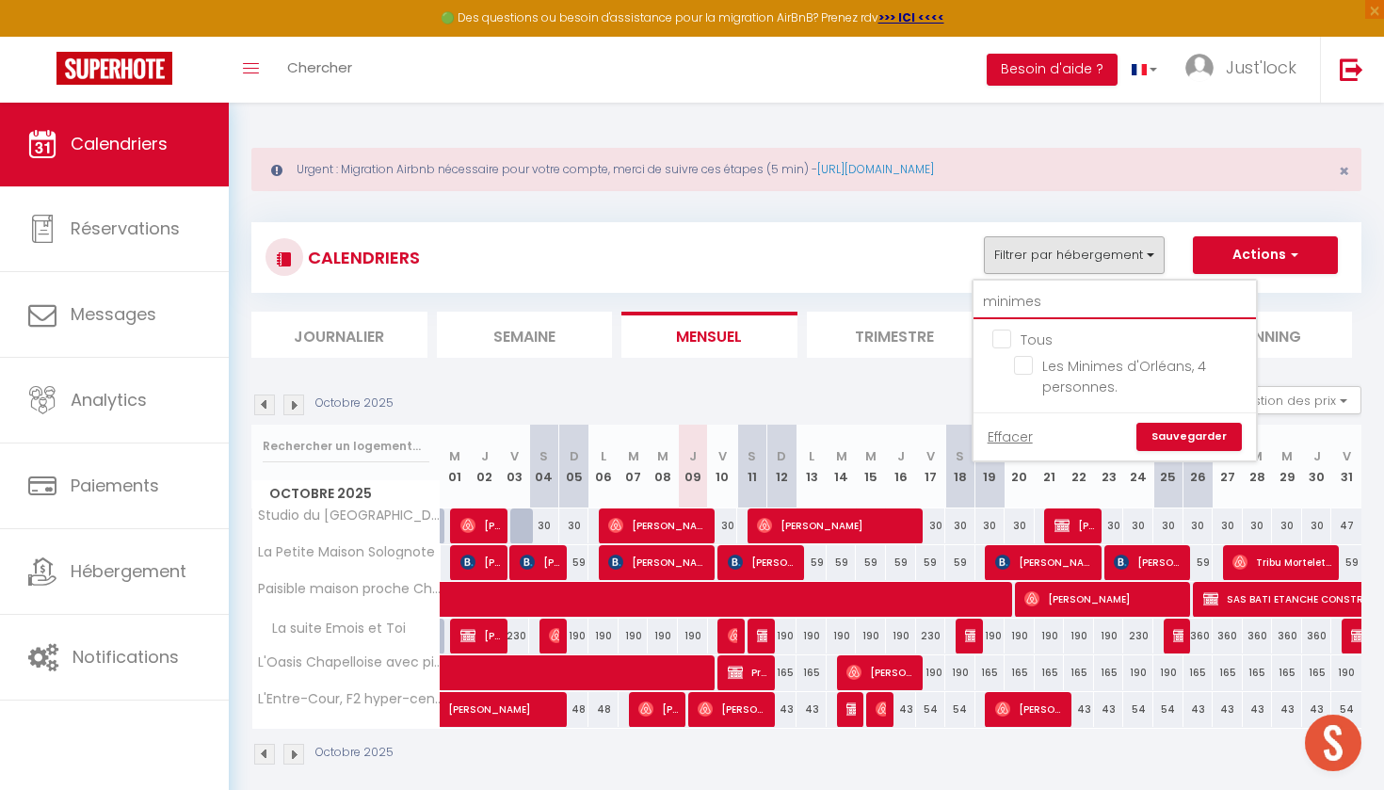
checkbox input "false"
type input "minimes"
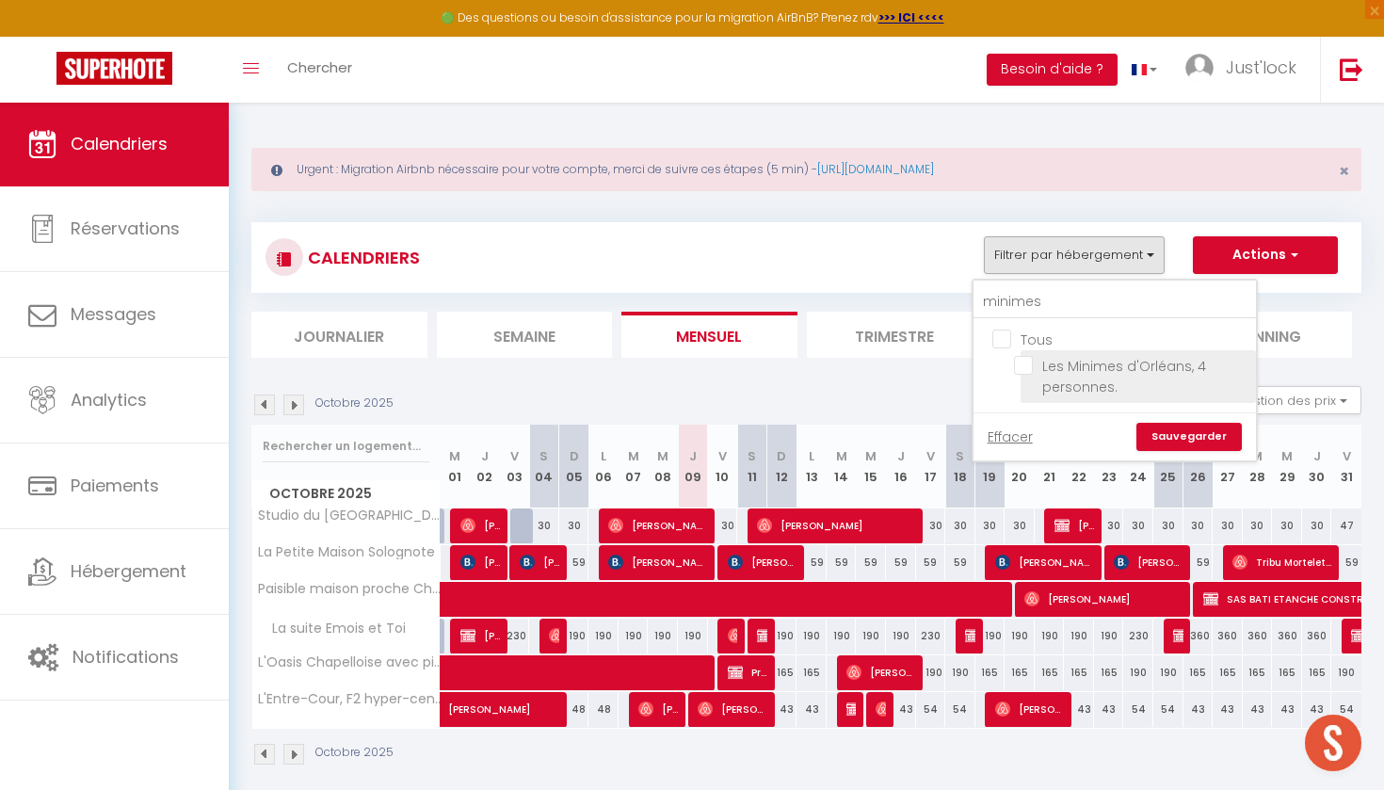
click at [1027, 367] on input "Les Minimes d'Orléans, 4 personnes." at bounding box center [1131, 365] width 235 height 19
checkbox input "true"
click at [1189, 438] on link "Sauvegarder" at bounding box center [1189, 437] width 105 height 28
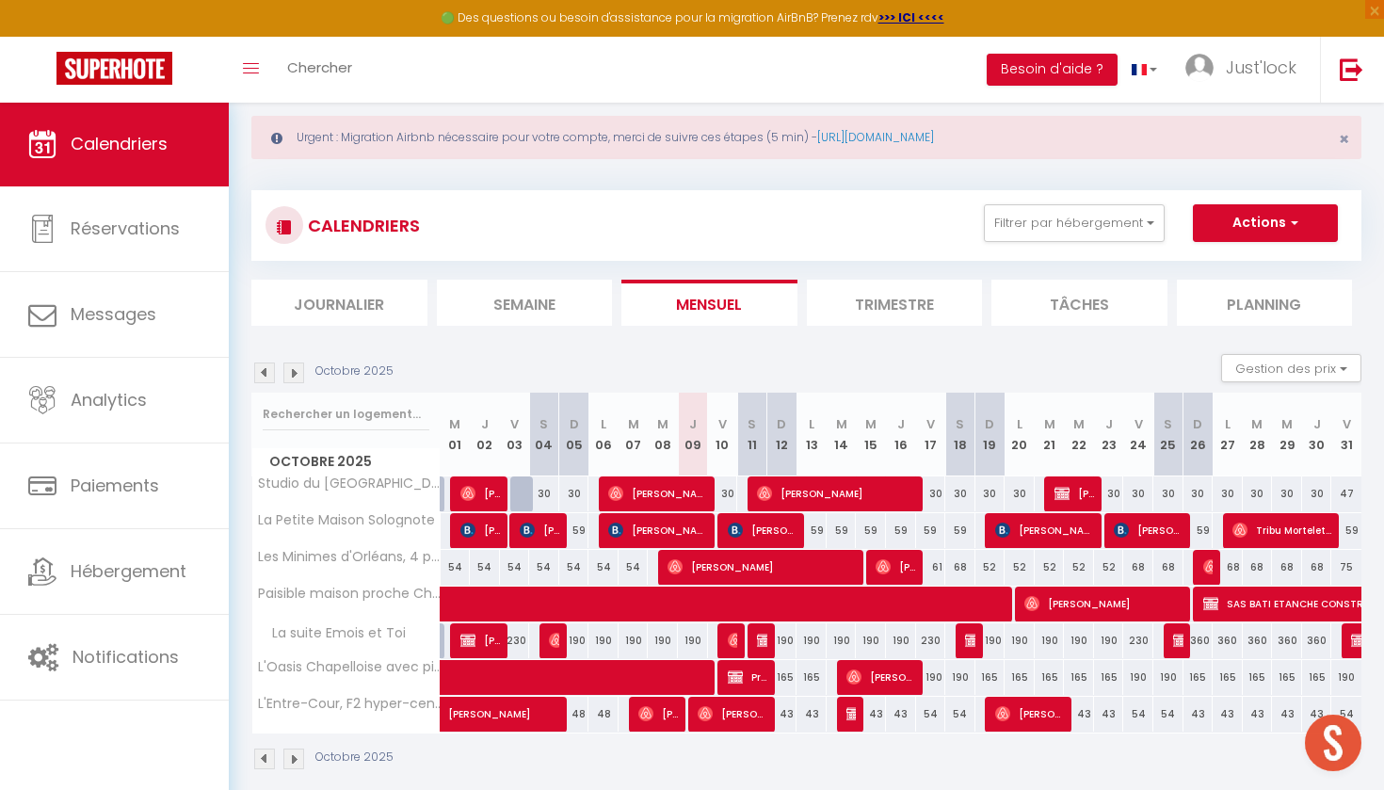
scroll to position [33, 0]
